Goal: Find contact information: Find contact information

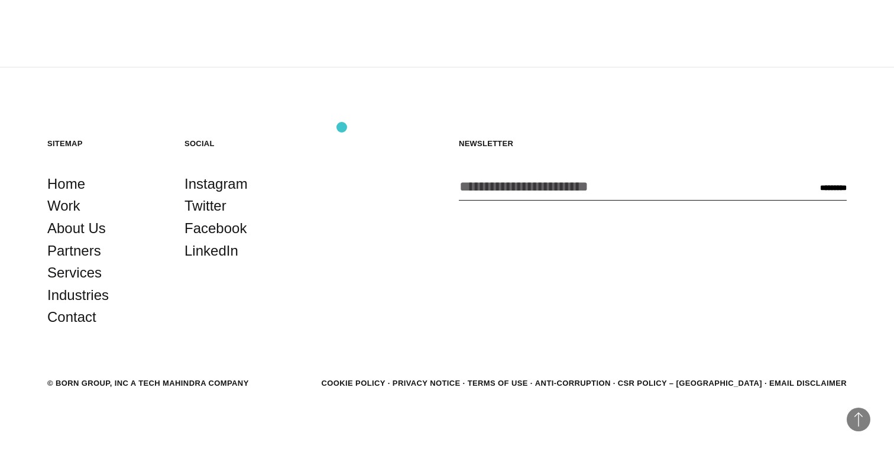
scroll to position [3320, 0]
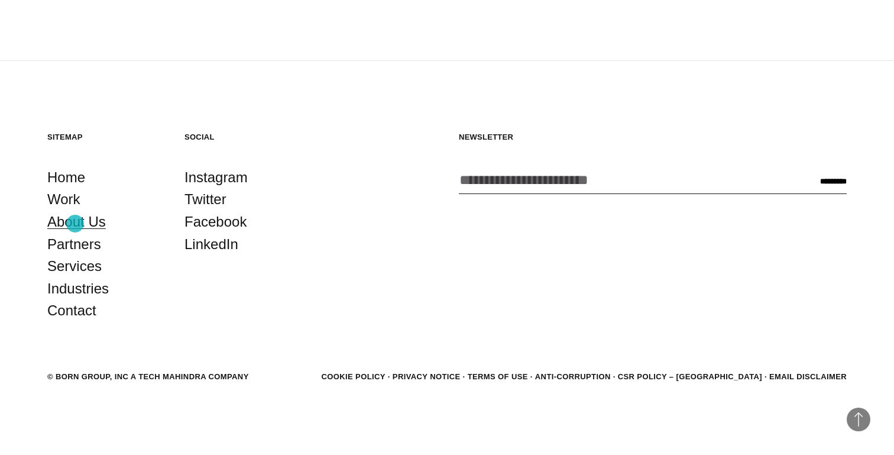
click at [75, 224] on link "About Us" at bounding box center [76, 222] width 59 height 22
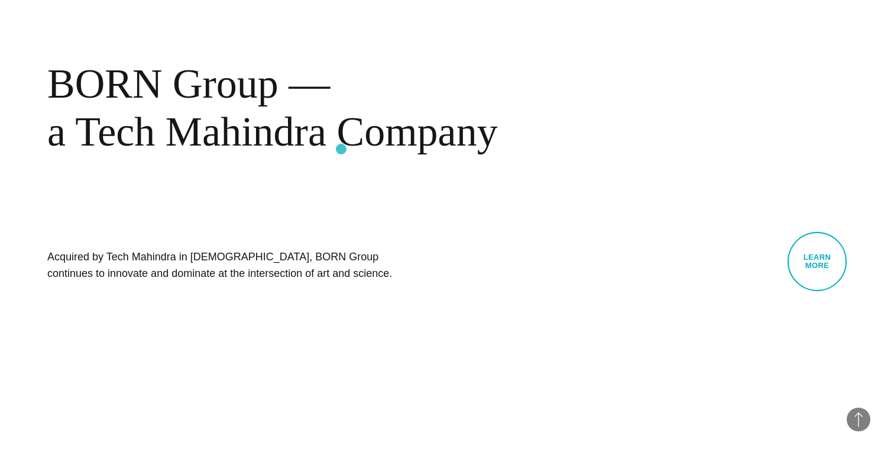
scroll to position [572, 0]
click at [283, 130] on div "BORN Group — a Tech Mahindra Company" at bounding box center [384, 107] width 674 height 96
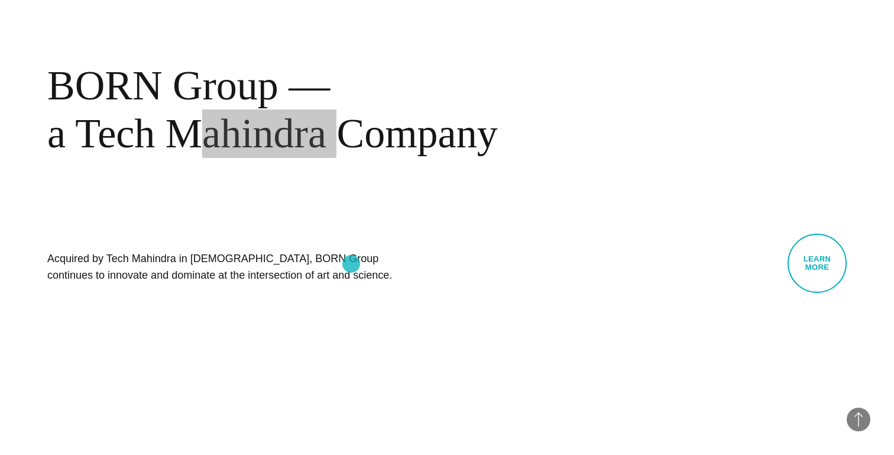
scroll to position [581, 0]
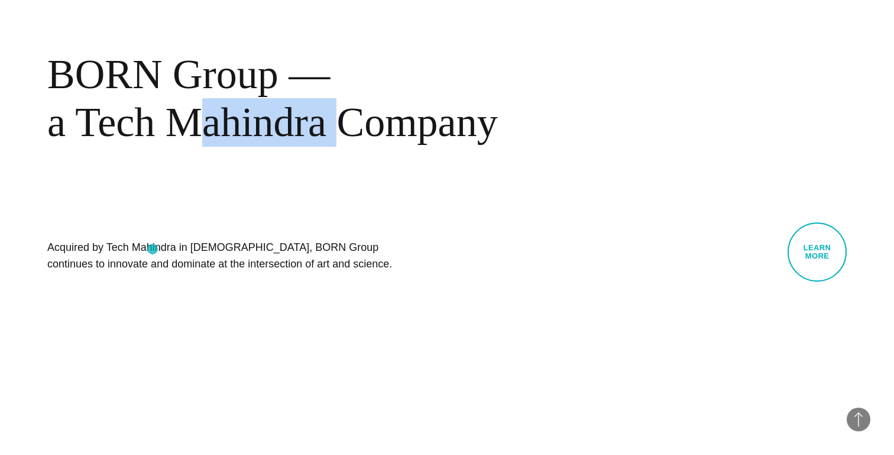
click at [153, 249] on h1 "Acquired by Tech Mahindra in 2019, BORN Group continues to innovate and dominat…" at bounding box center [224, 255] width 355 height 33
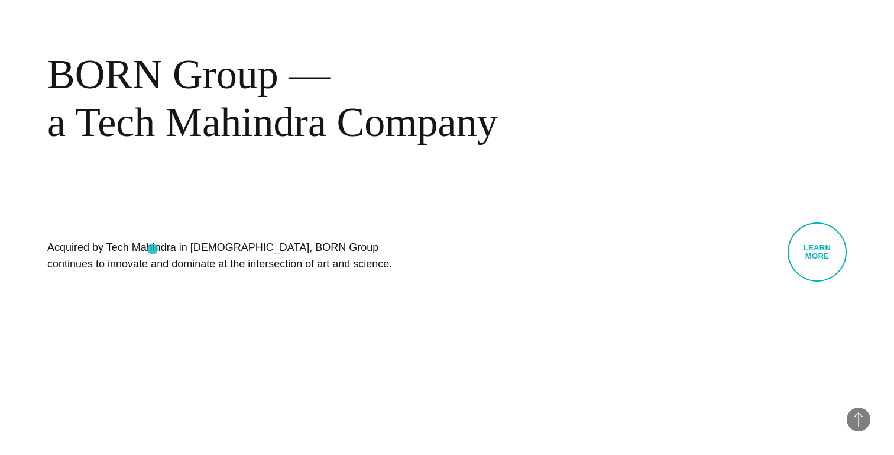
click at [153, 249] on h1 "Acquired by Tech Mahindra in 2019, BORN Group continues to innovate and dominat…" at bounding box center [224, 255] width 355 height 33
click at [459, 242] on div "BORN About Tech Mahindra BORN Group — a Tech Mahindra Company Acquired by Tech …" at bounding box center [447, 101] width 894 height 455
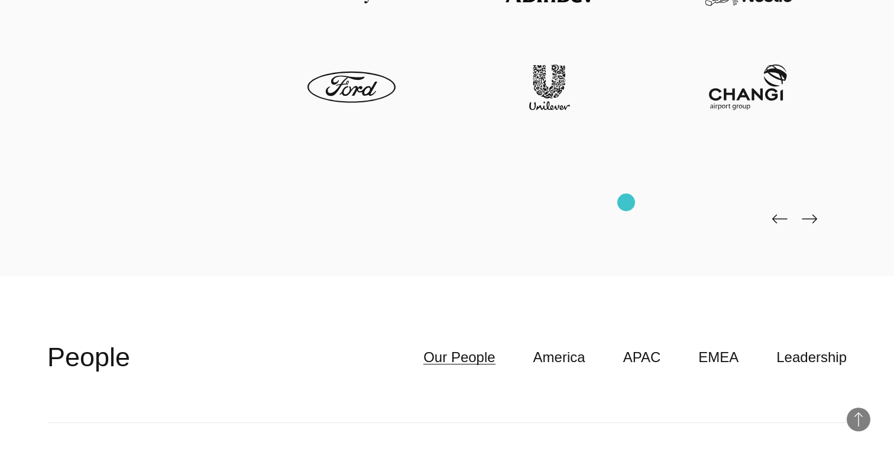
scroll to position [2896, 0]
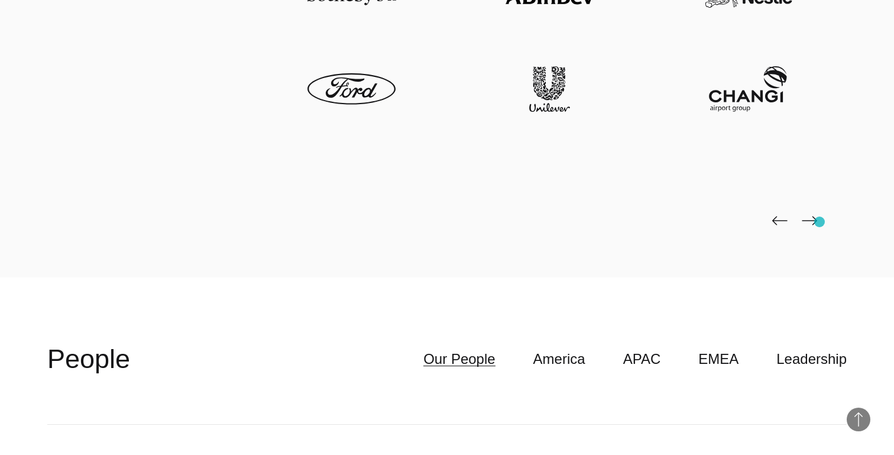
click at [820, 222] on div at bounding box center [447, 101] width 800 height 351
click at [808, 223] on img at bounding box center [809, 220] width 15 height 9
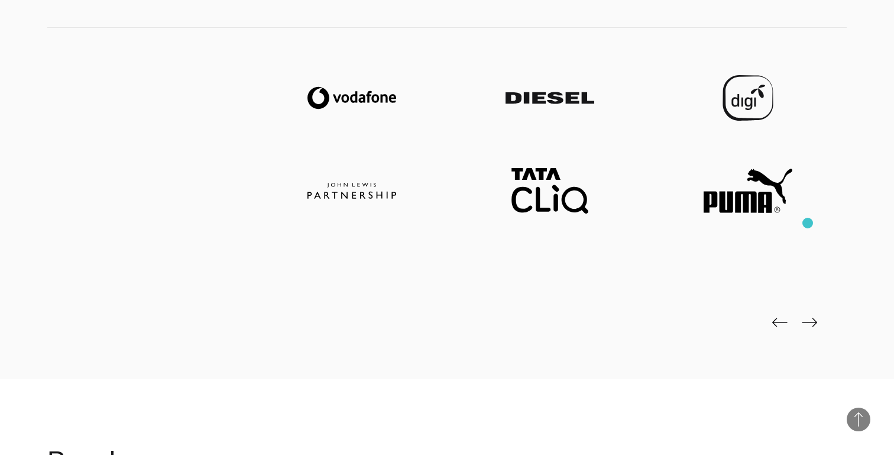
scroll to position [2793, 0]
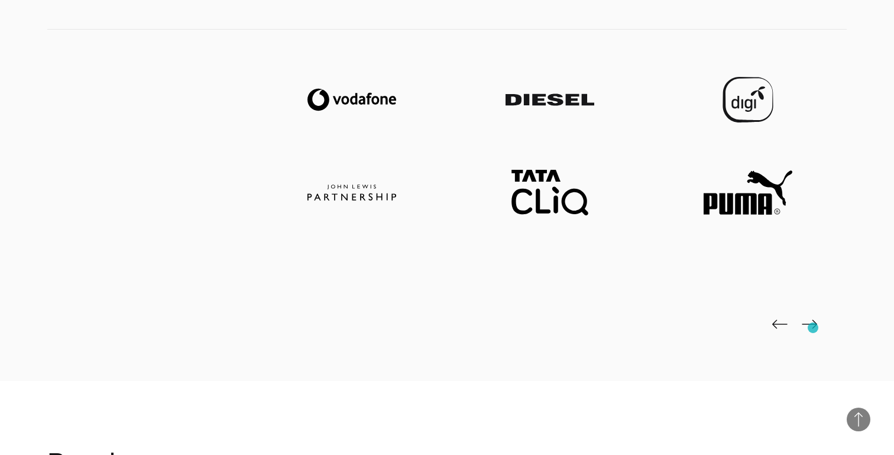
click at [813, 328] on img at bounding box center [809, 323] width 15 height 9
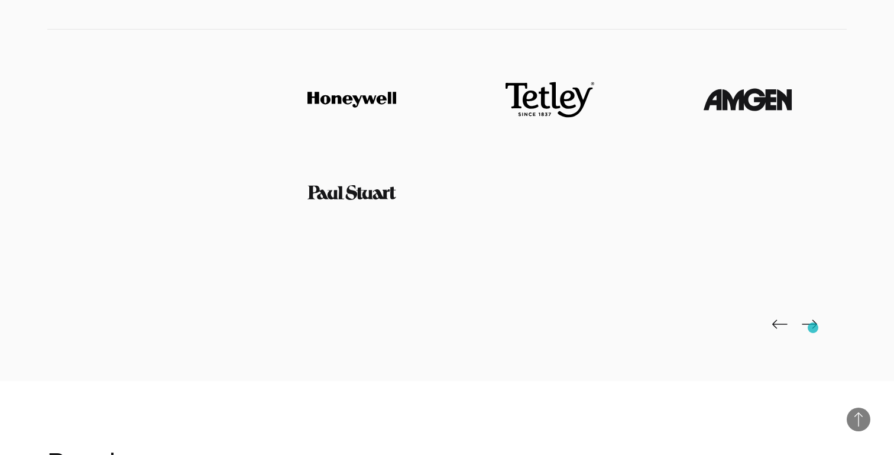
click at [813, 328] on img at bounding box center [809, 323] width 15 height 9
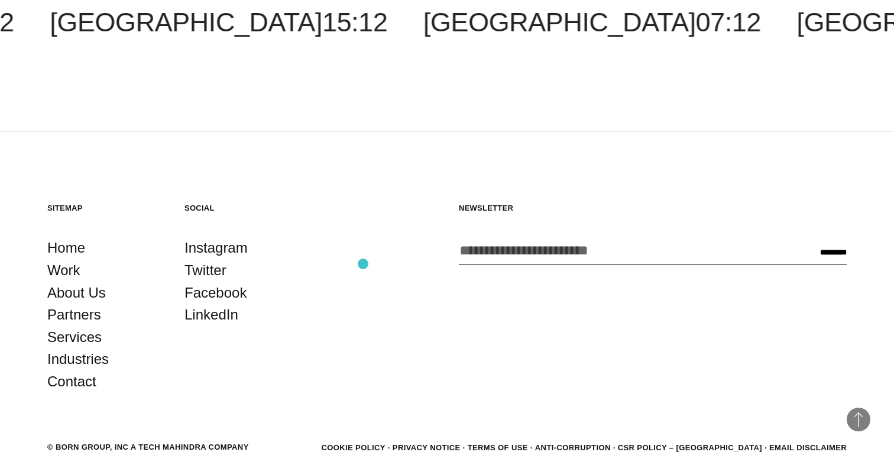
scroll to position [4145, 0]
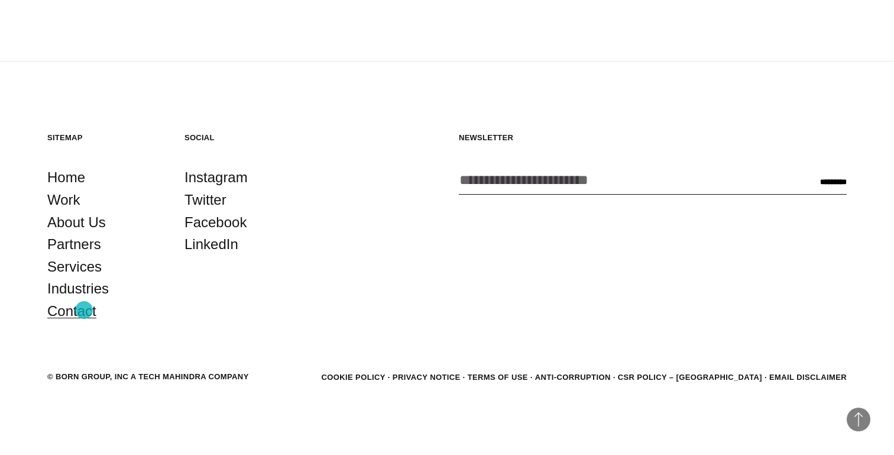
click at [84, 310] on link "Contact" at bounding box center [71, 311] width 49 height 22
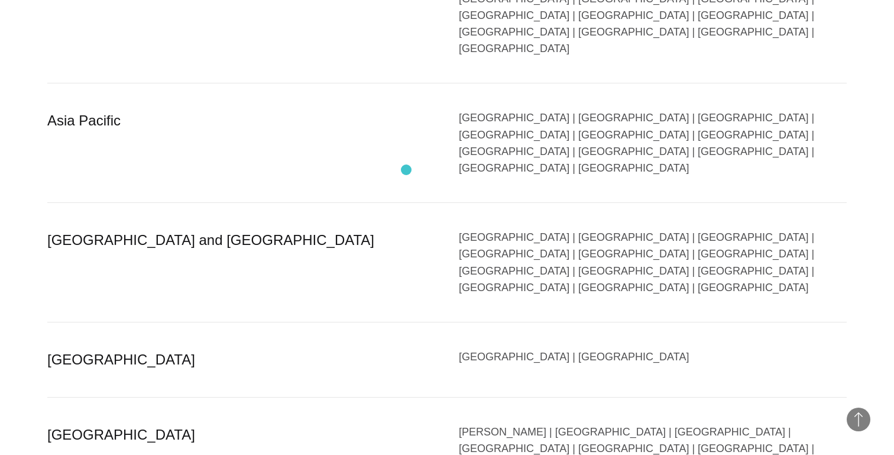
scroll to position [2173, 0]
click at [569, 350] on div "[GEOGRAPHIC_DATA] | [GEOGRAPHIC_DATA]" at bounding box center [653, 361] width 388 height 22
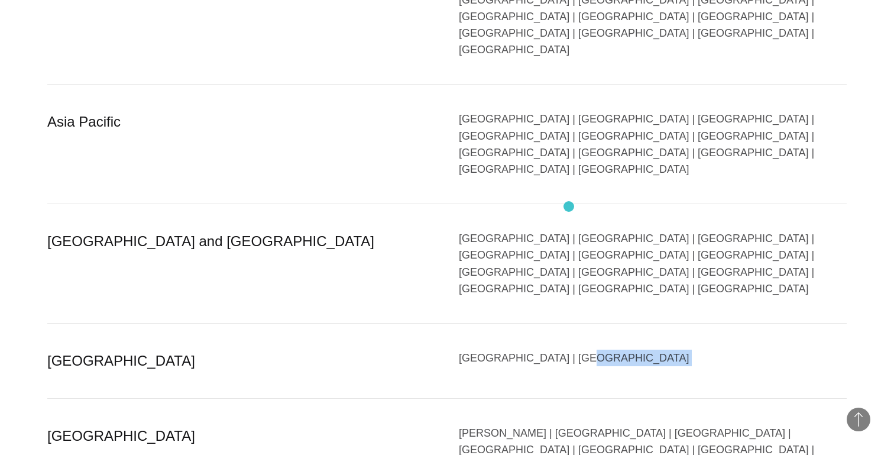
click at [569, 350] on div "[GEOGRAPHIC_DATA] | [GEOGRAPHIC_DATA]" at bounding box center [653, 361] width 388 height 22
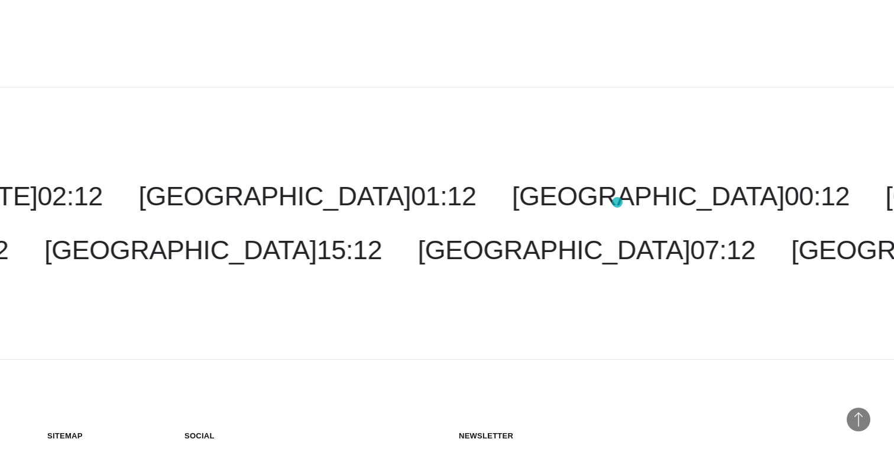
scroll to position [2955, 0]
